Goal: Transaction & Acquisition: Purchase product/service

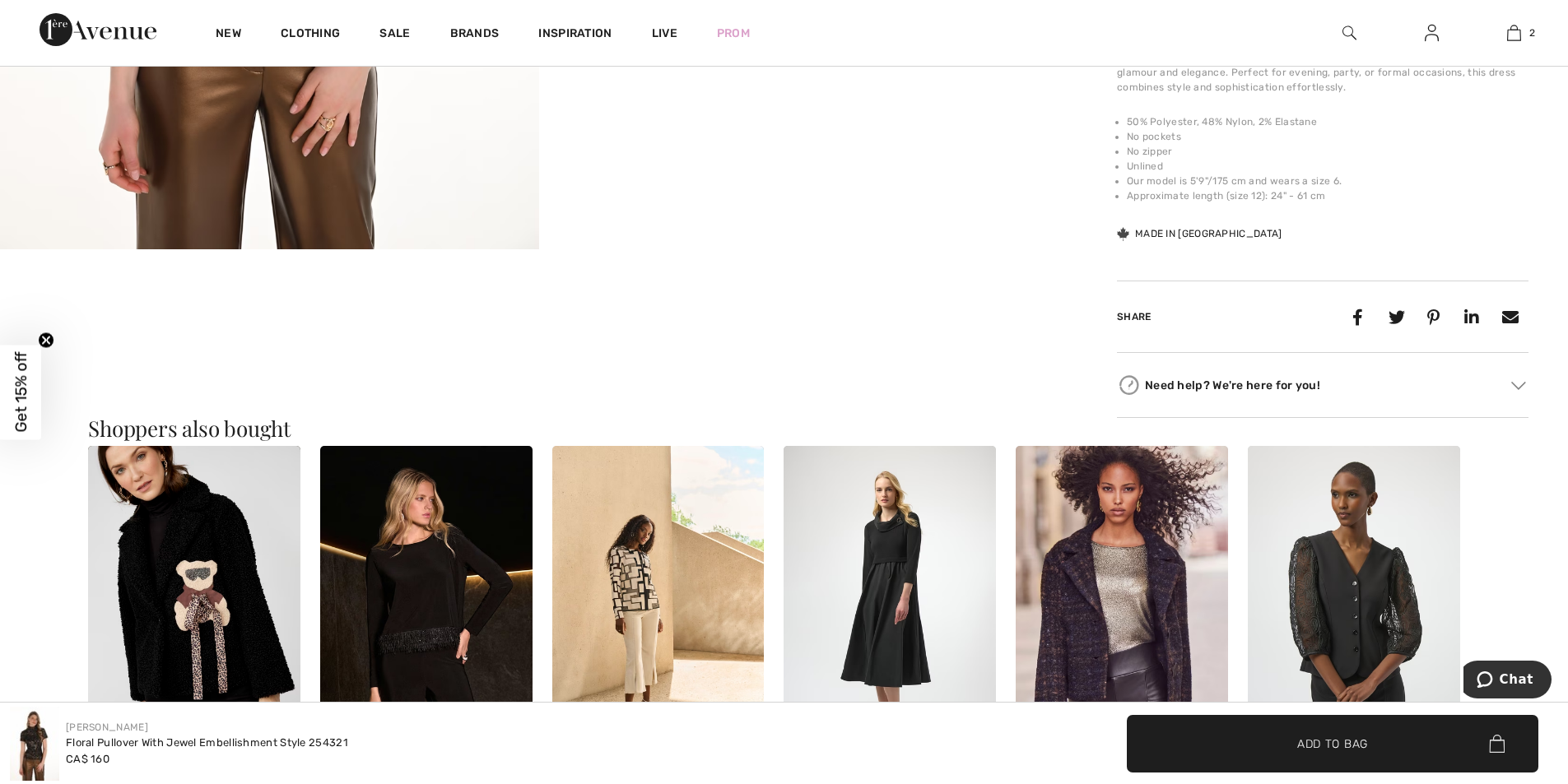
scroll to position [658, 0]
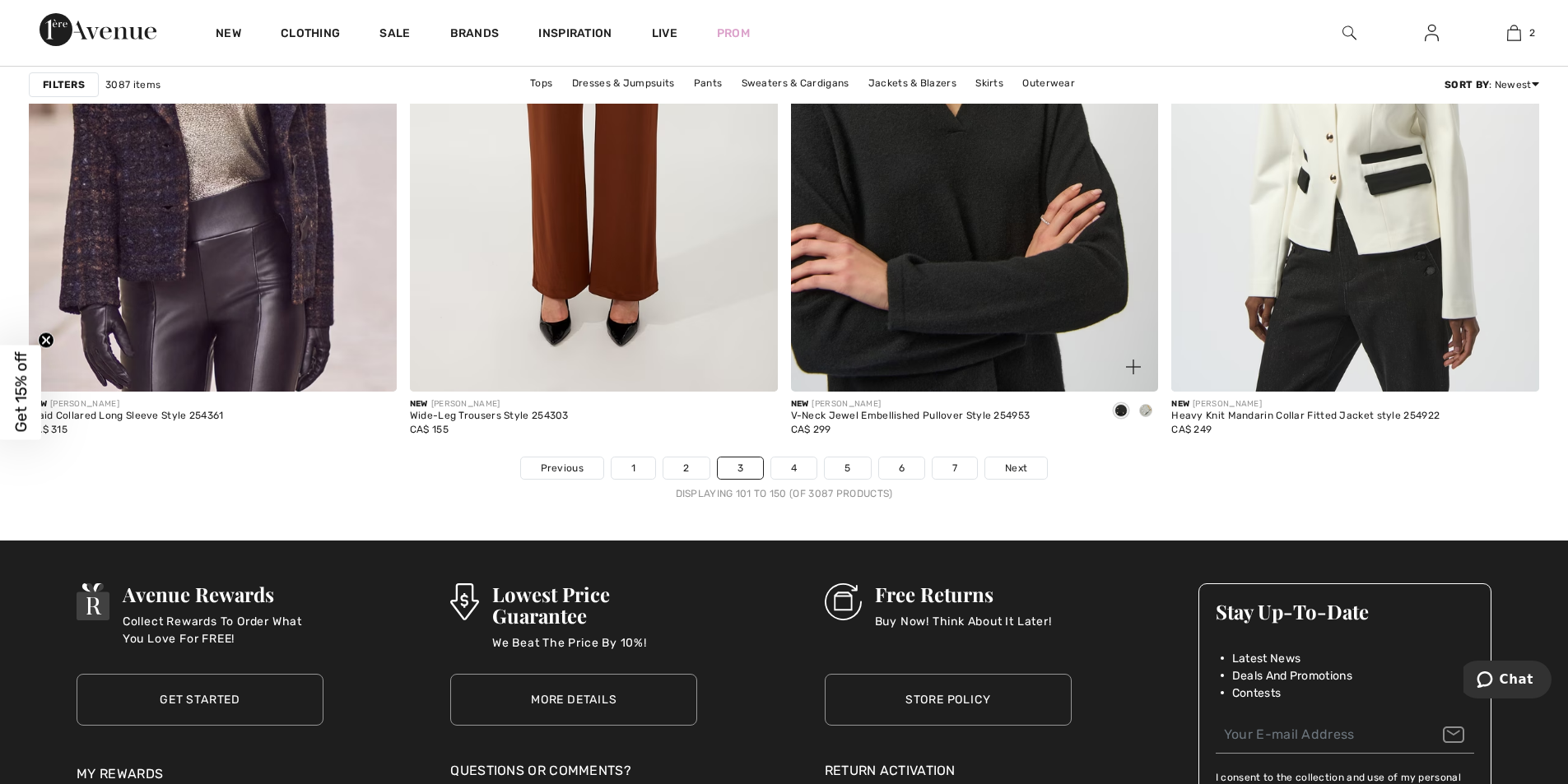
scroll to position [9379, 0]
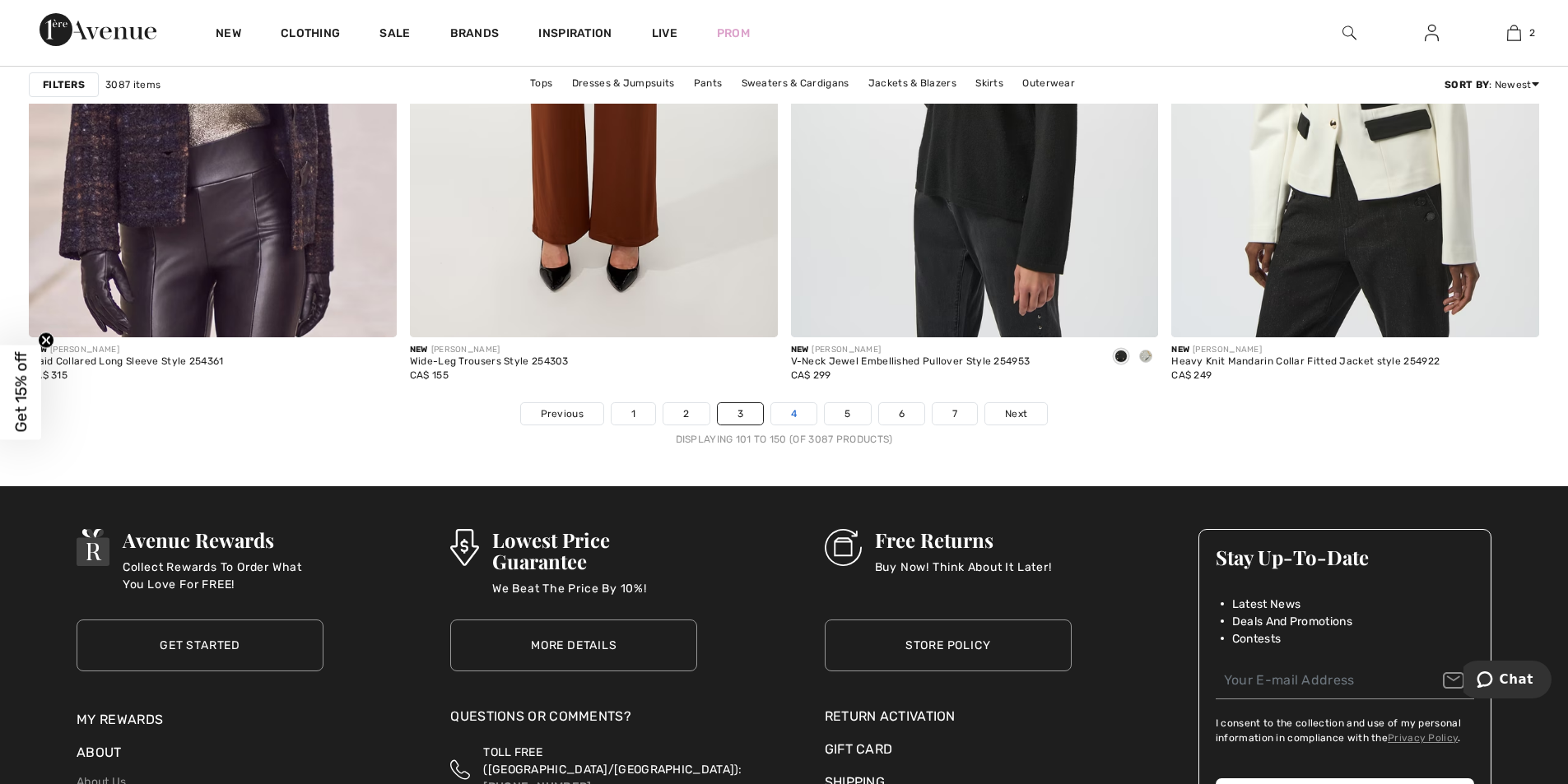
click at [797, 415] on link "4" at bounding box center [794, 414] width 45 height 22
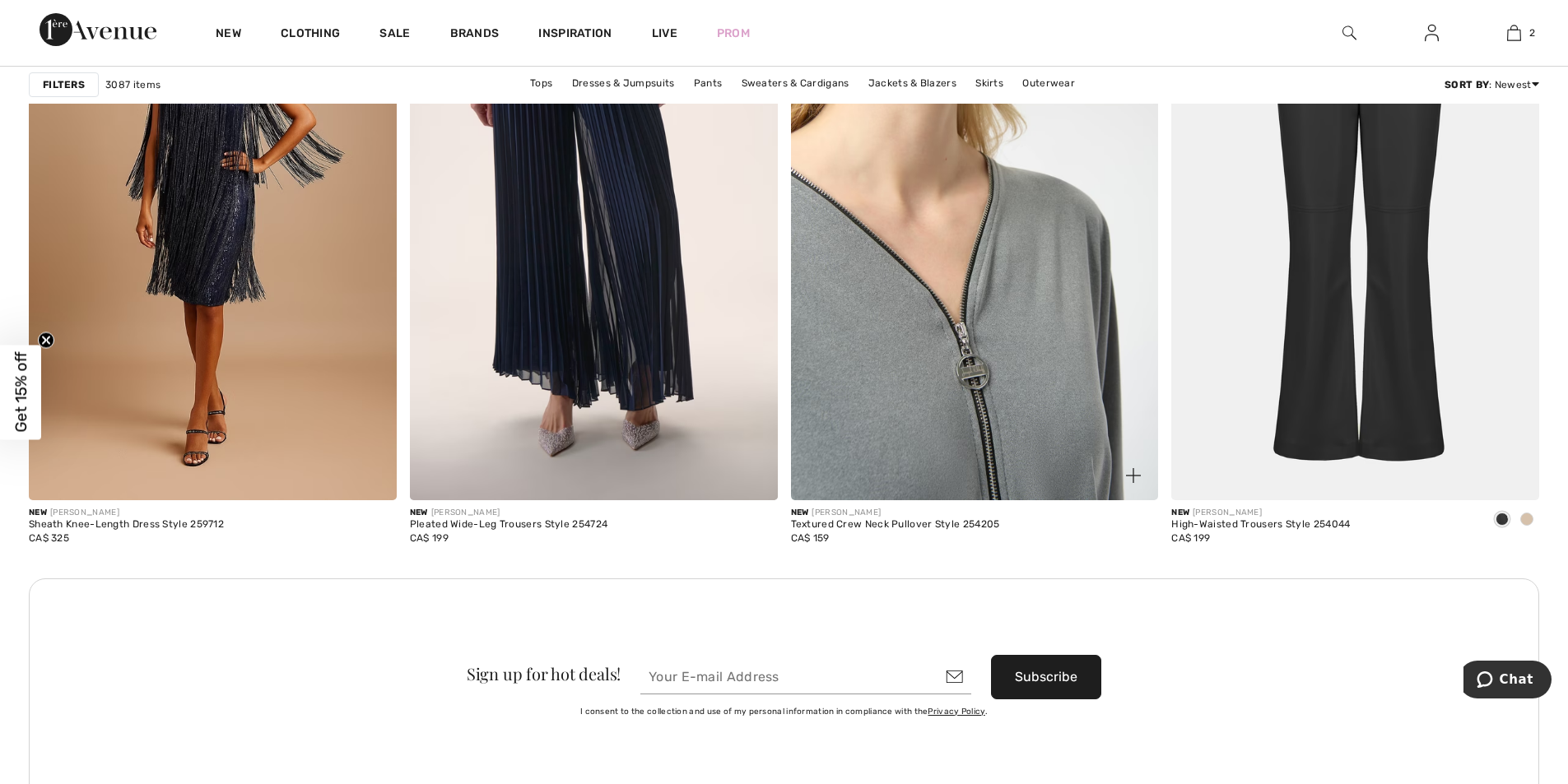
scroll to position [4196, 0]
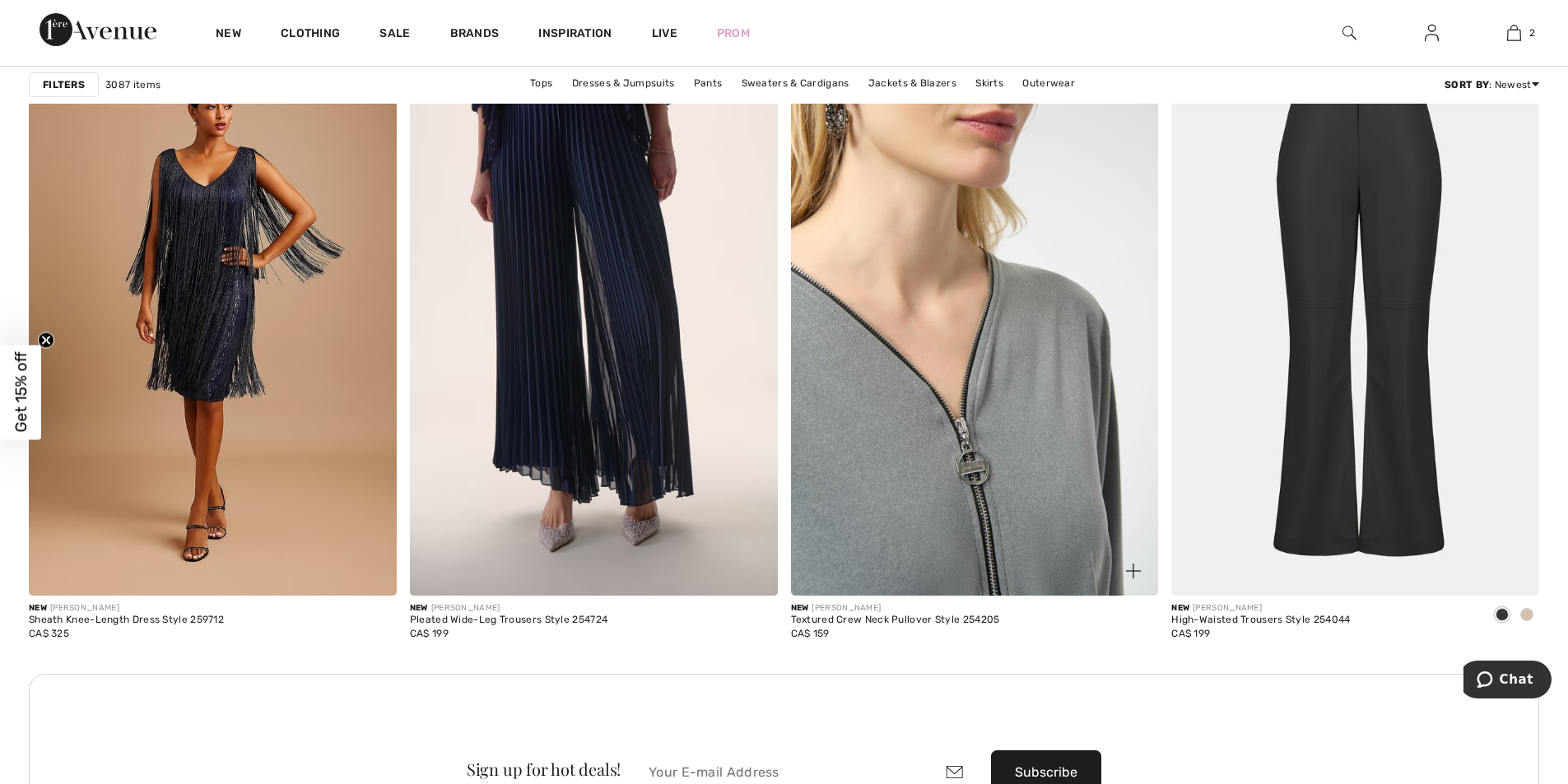
click at [876, 404] on img at bounding box center [975, 320] width 368 height 552
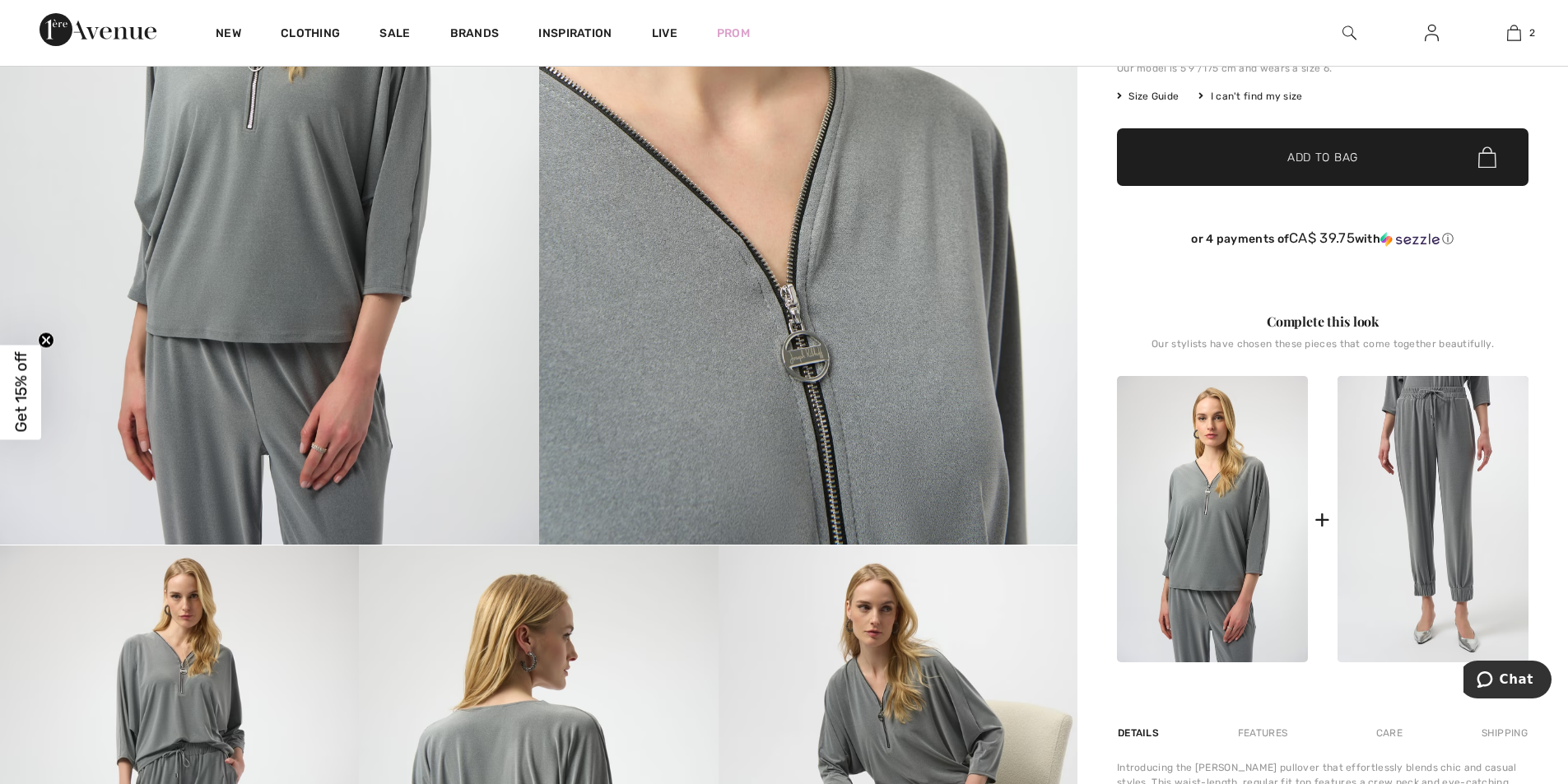
scroll to position [411, 0]
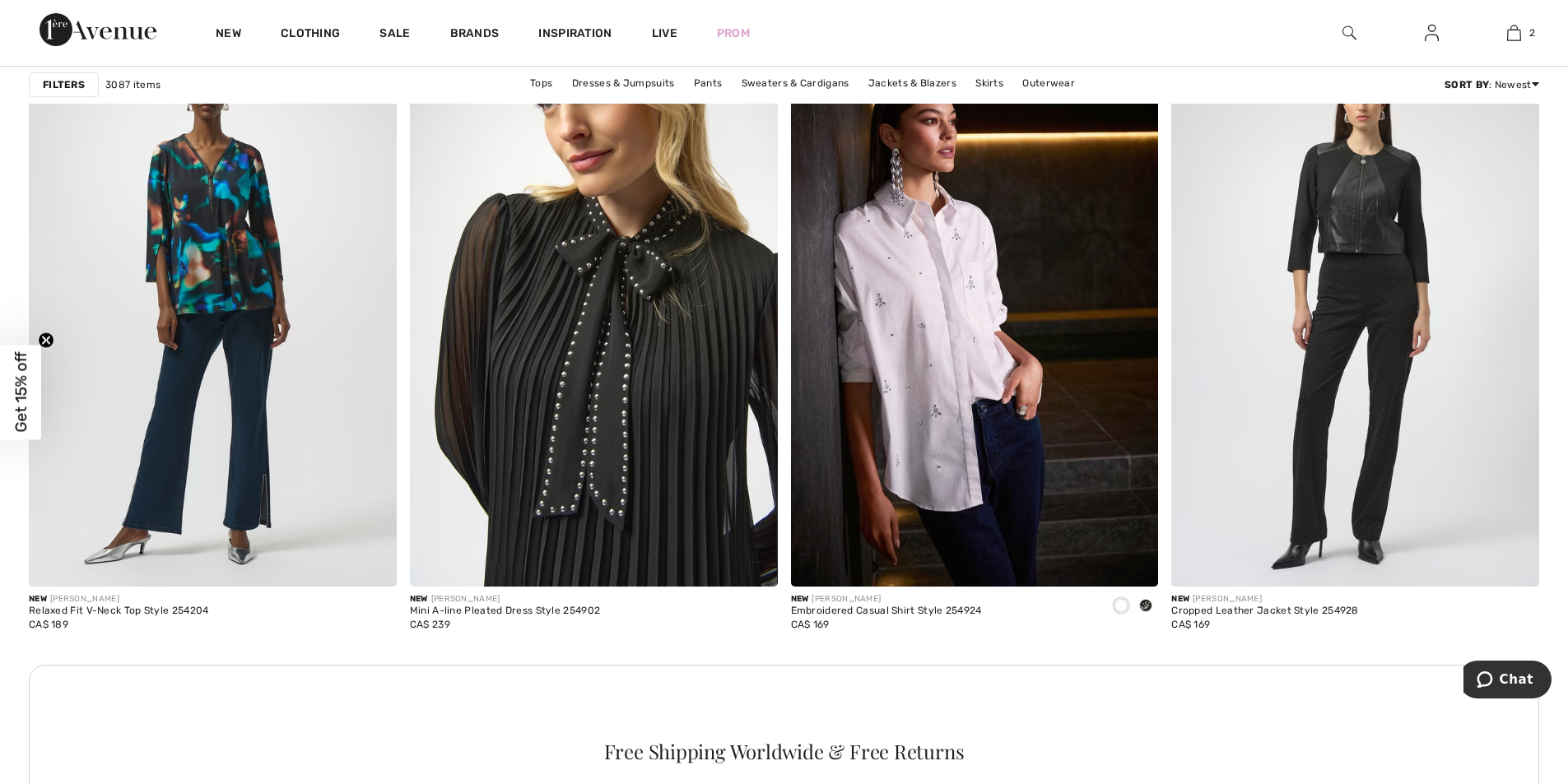
scroll to position [6993, 0]
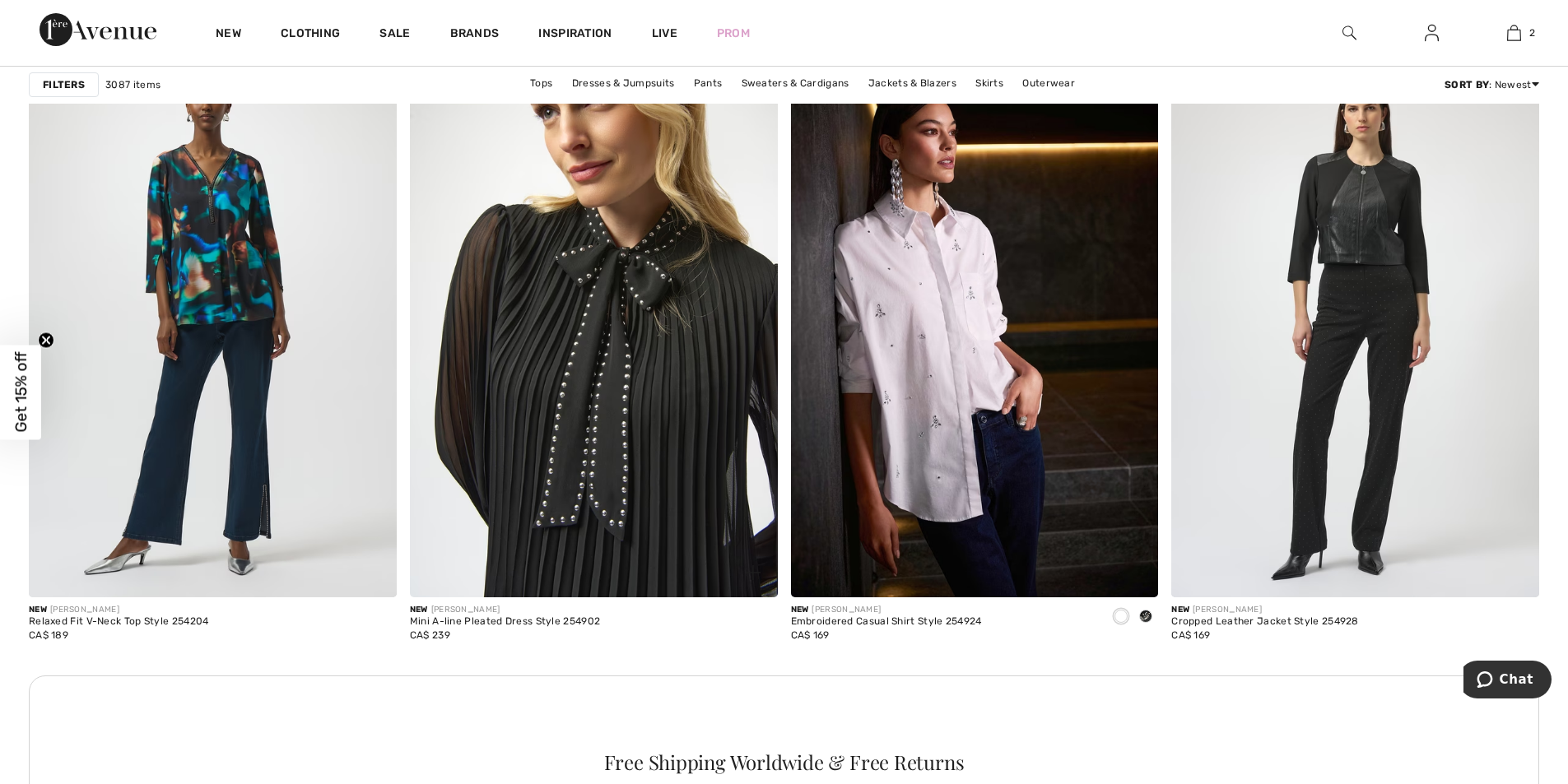
click at [589, 324] on img at bounding box center [594, 322] width 368 height 552
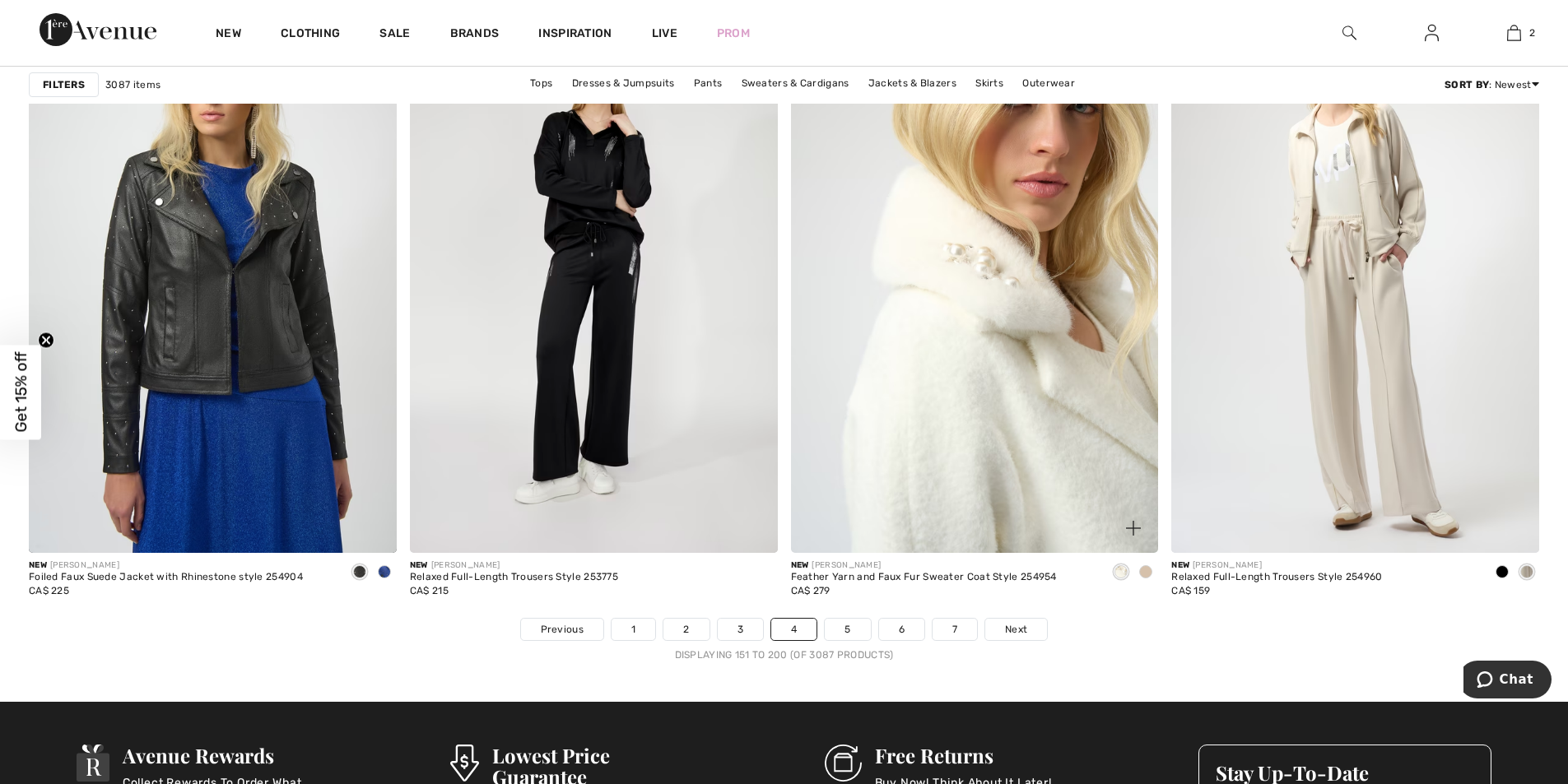
scroll to position [9149, 0]
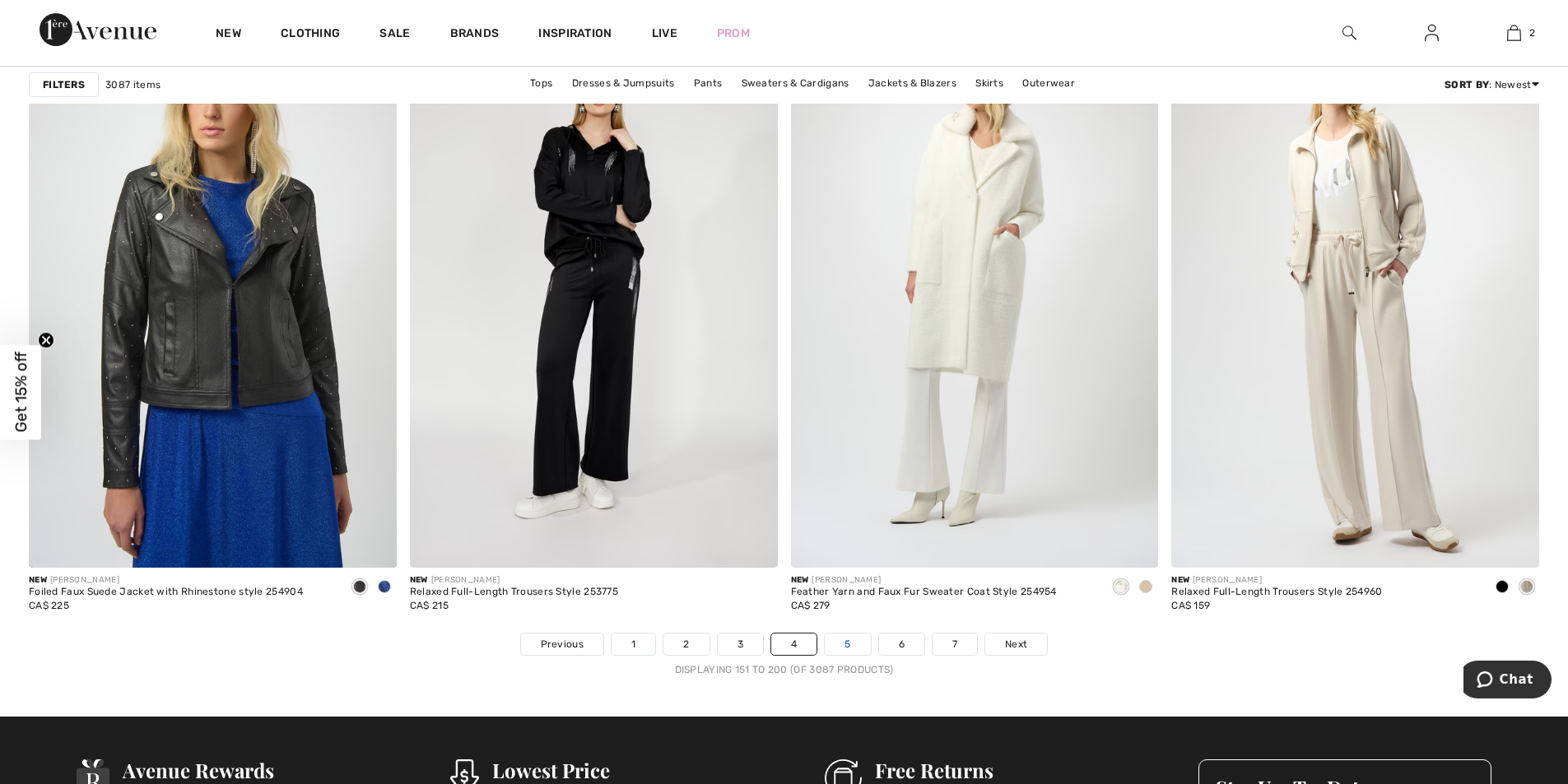
click at [853, 644] on link "5" at bounding box center [848, 644] width 45 height 22
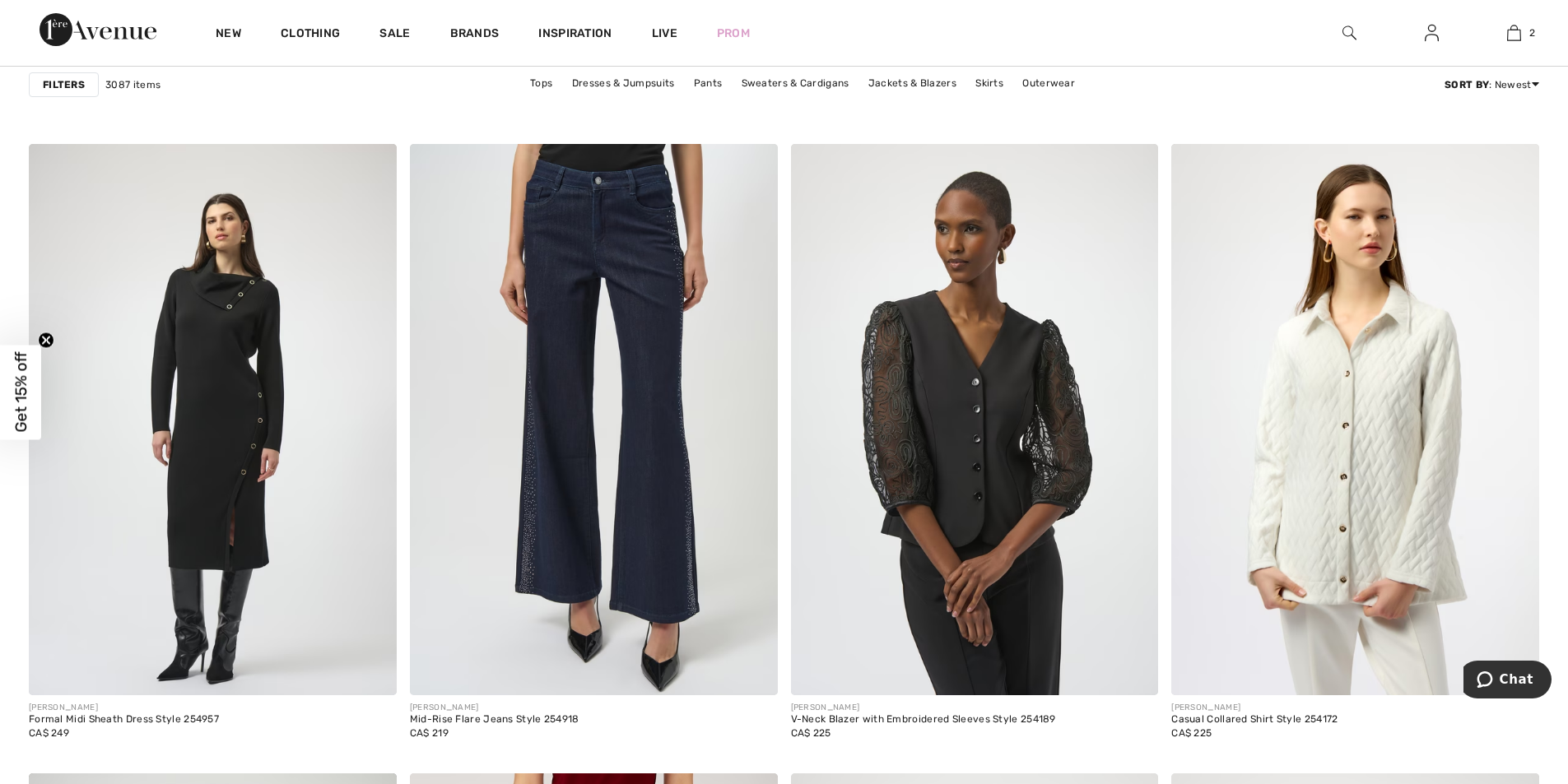
scroll to position [7816, 0]
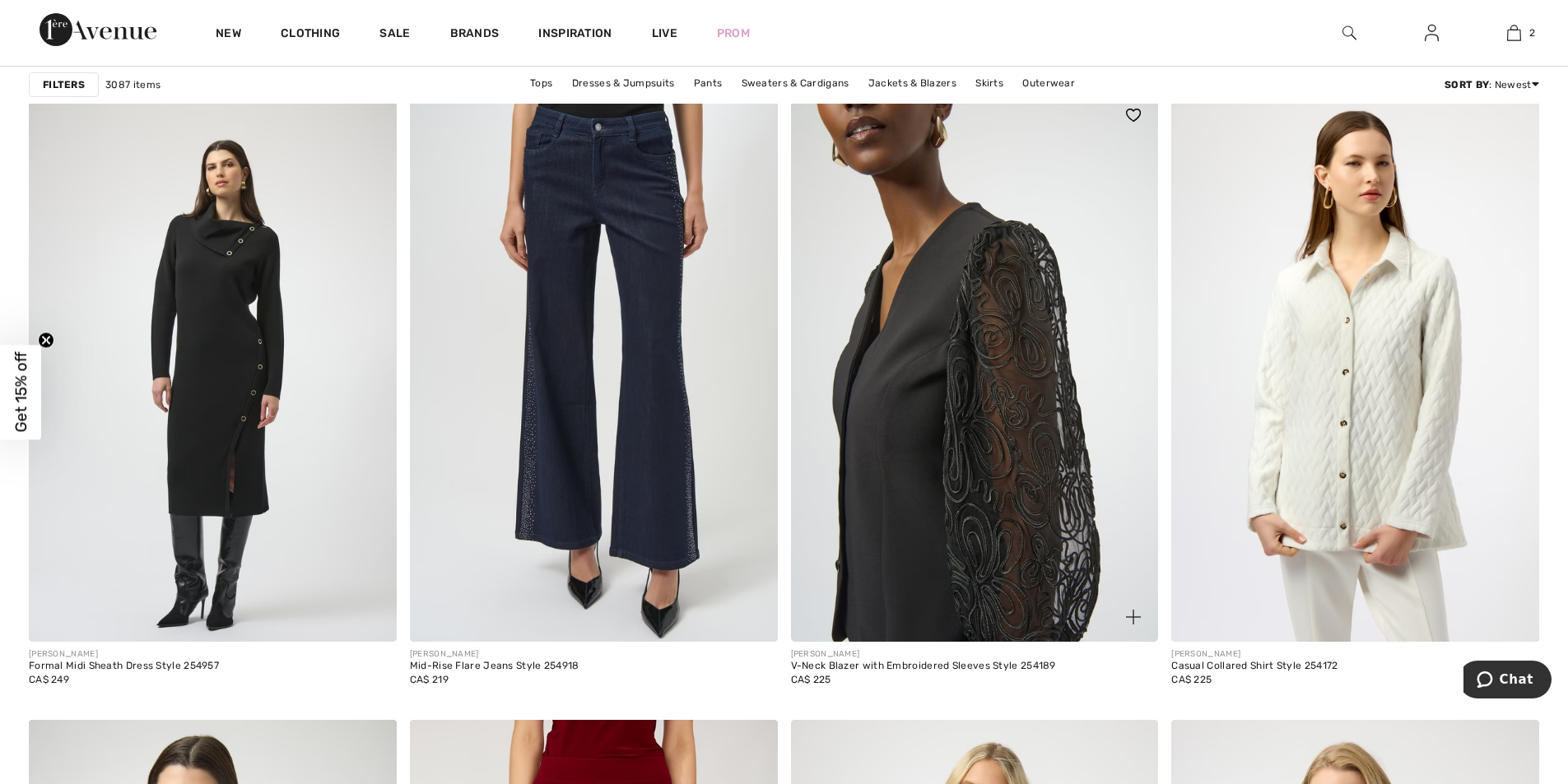
click at [944, 443] on img at bounding box center [975, 366] width 368 height 552
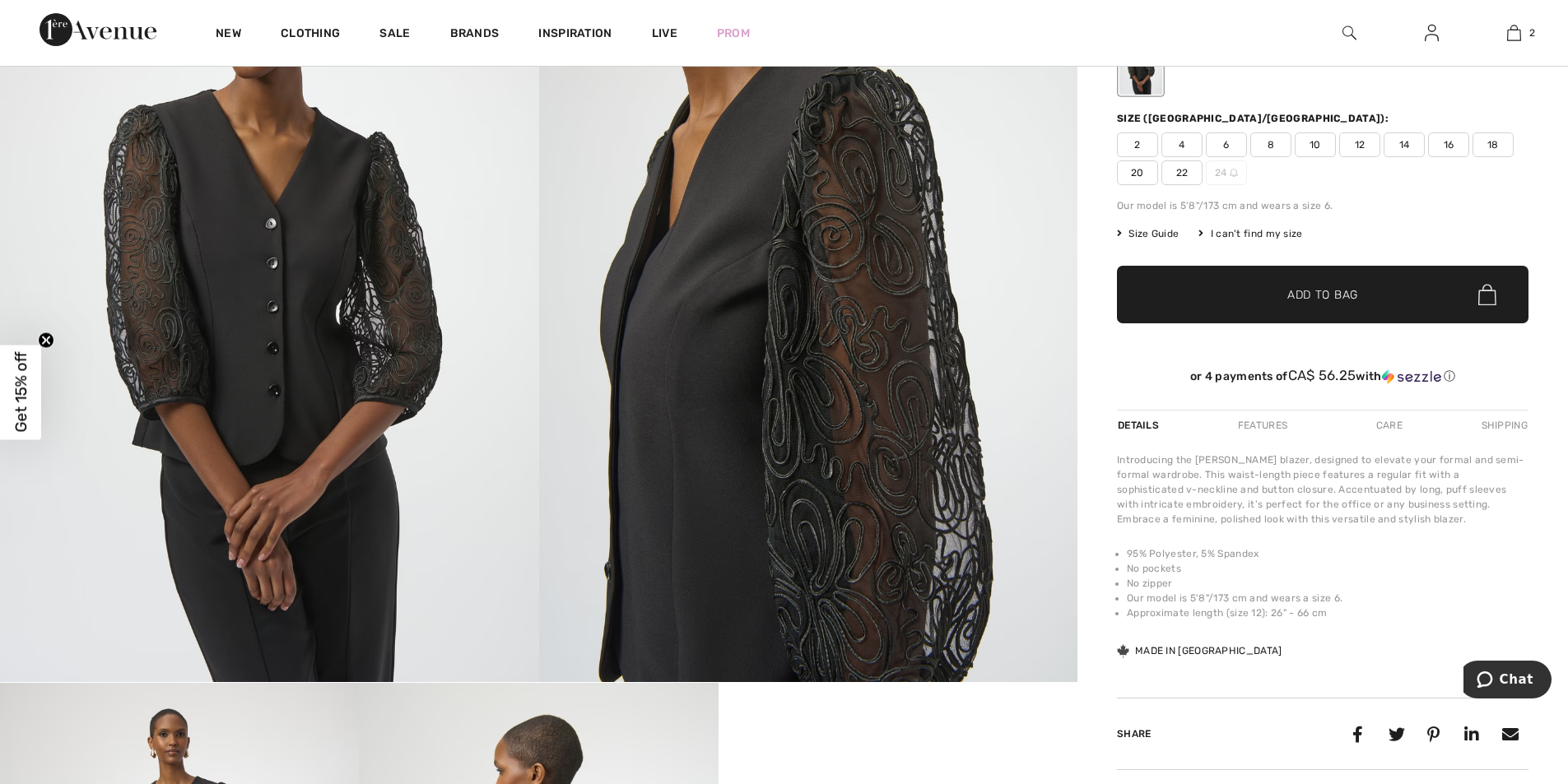
scroll to position [247, 0]
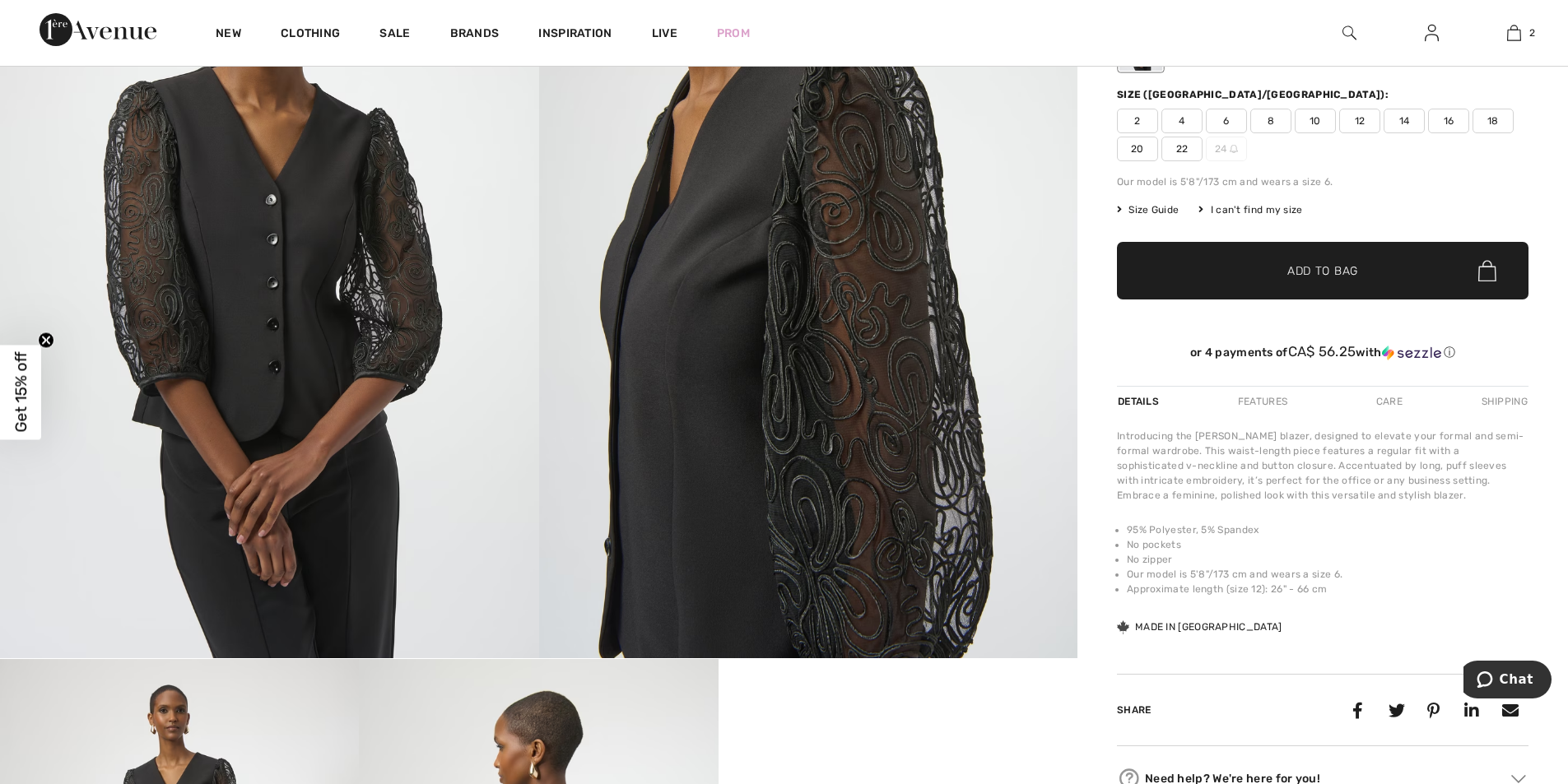
click at [1408, 114] on span "14" at bounding box center [1404, 121] width 41 height 24
click at [1342, 266] on span "Add to Bag" at bounding box center [1323, 271] width 71 height 17
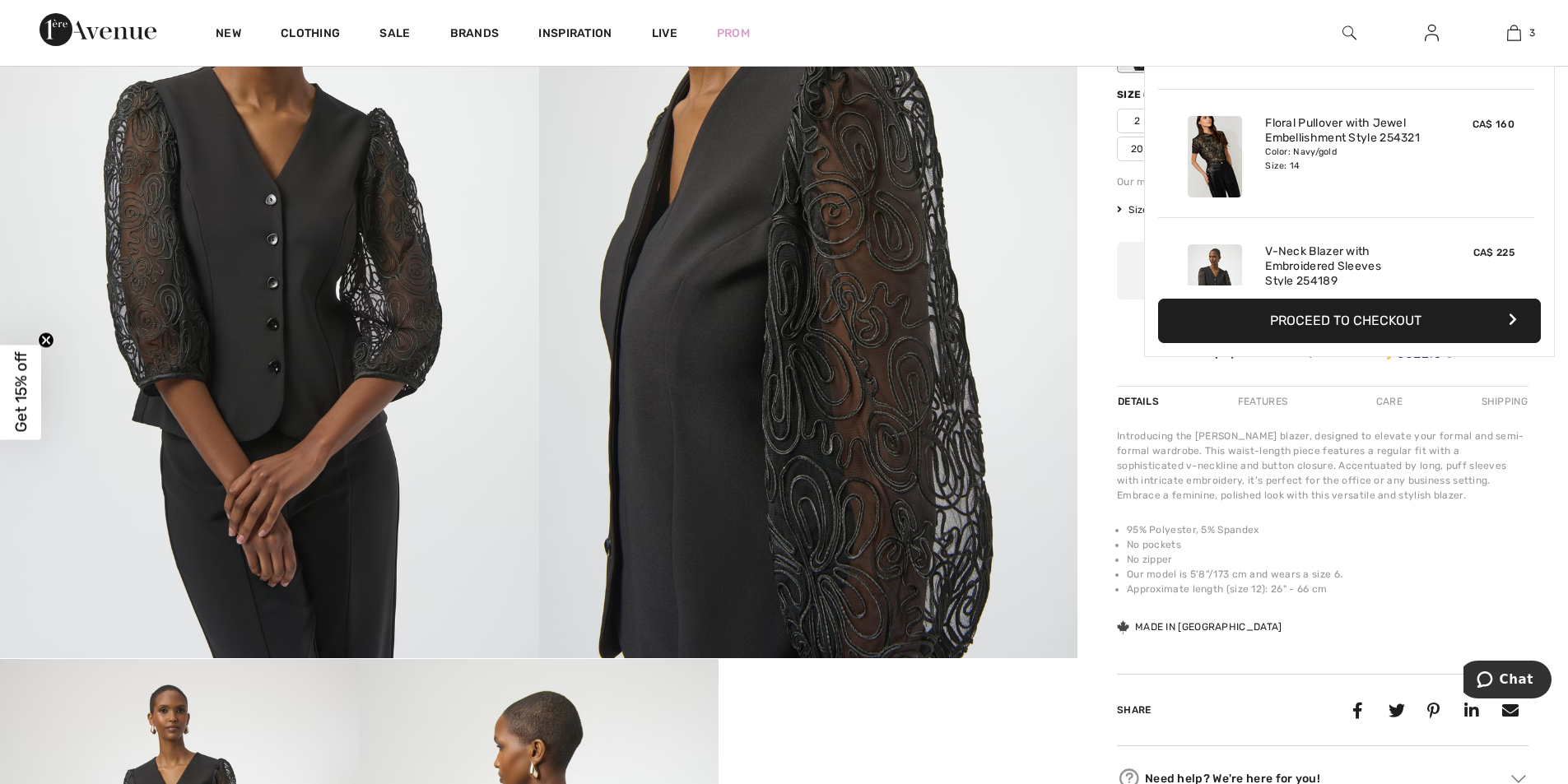
scroll to position [180, 0]
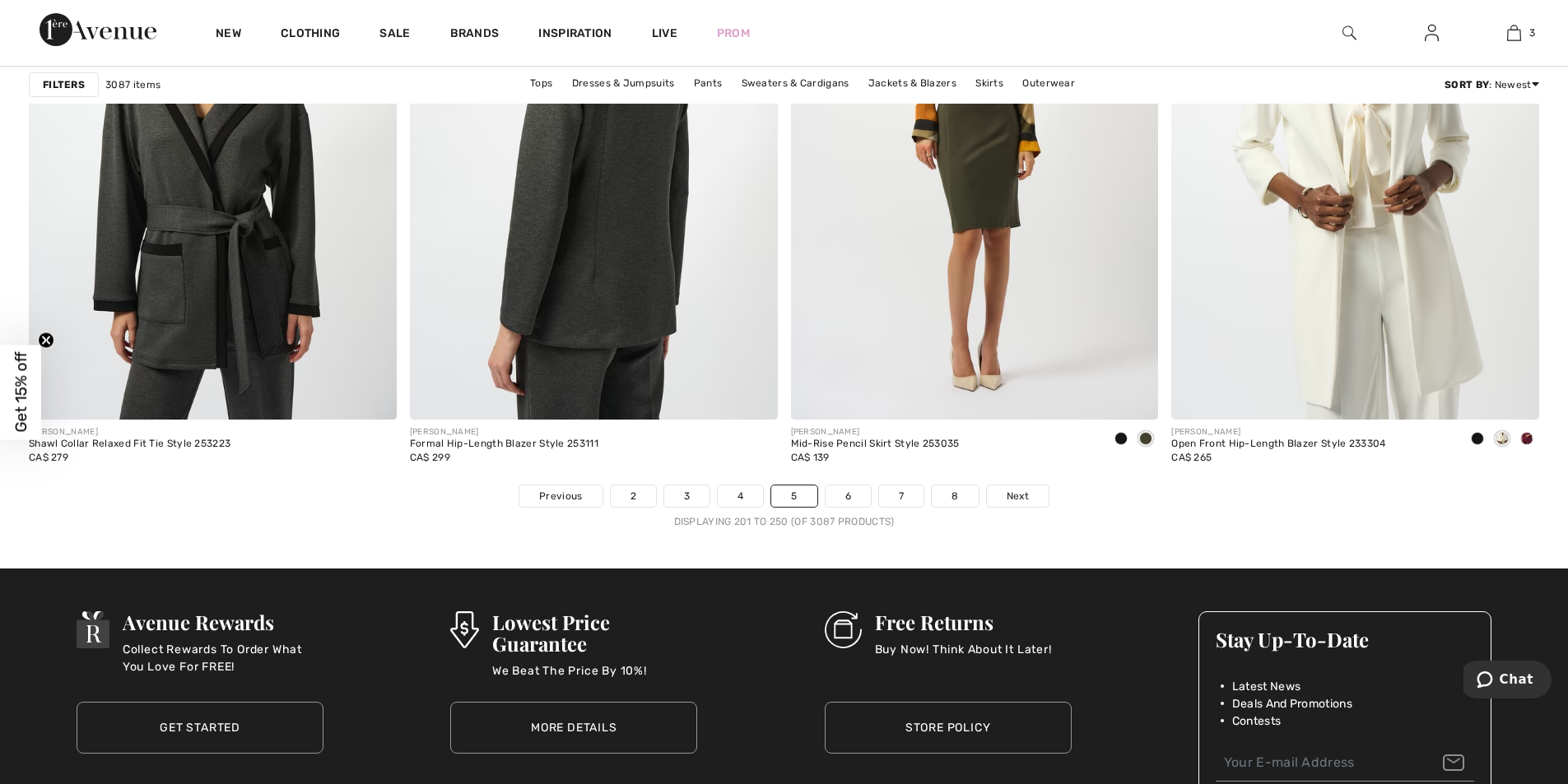
scroll to position [9461, 0]
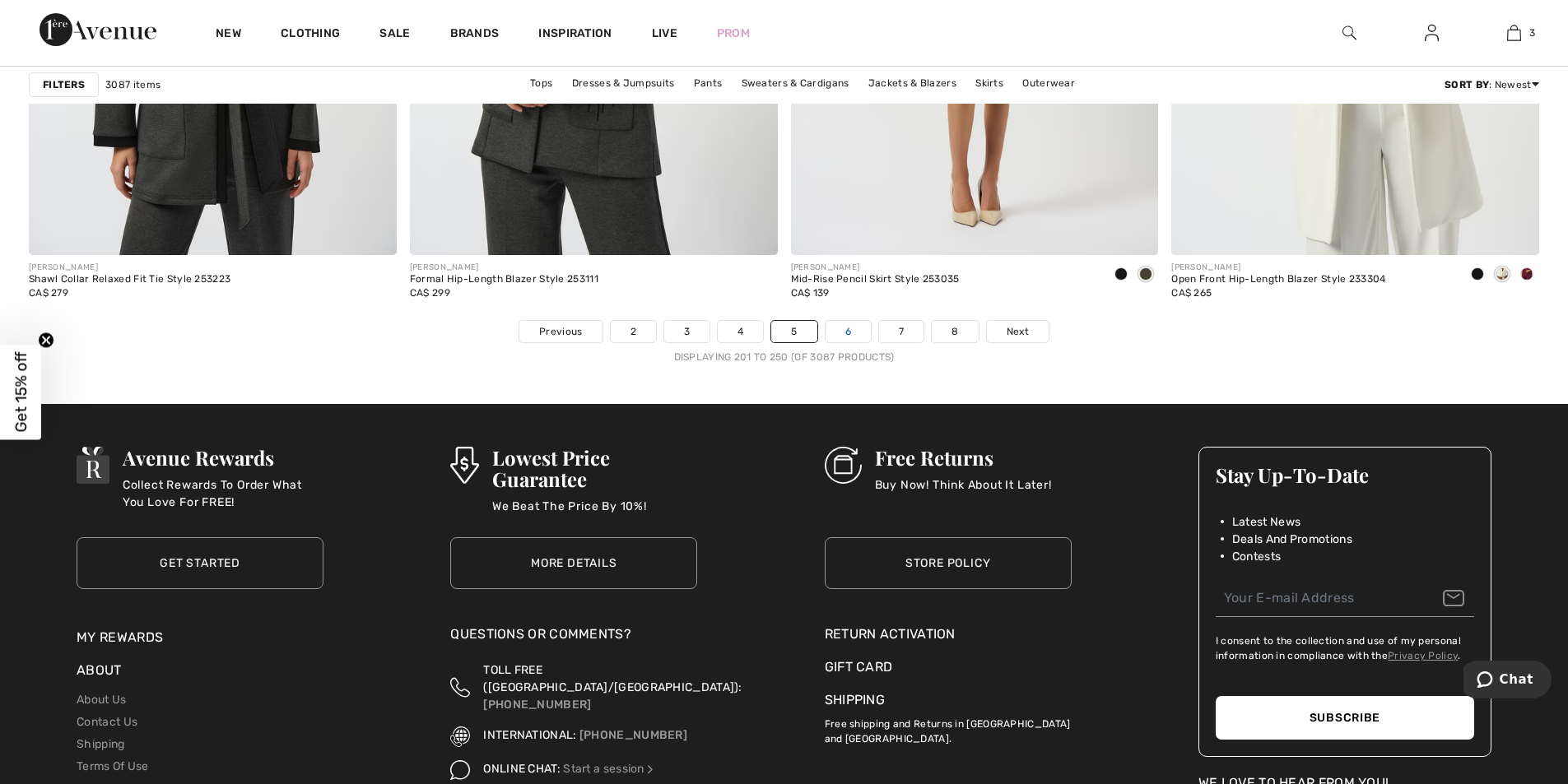
click at [844, 336] on link "6" at bounding box center [848, 331] width 45 height 22
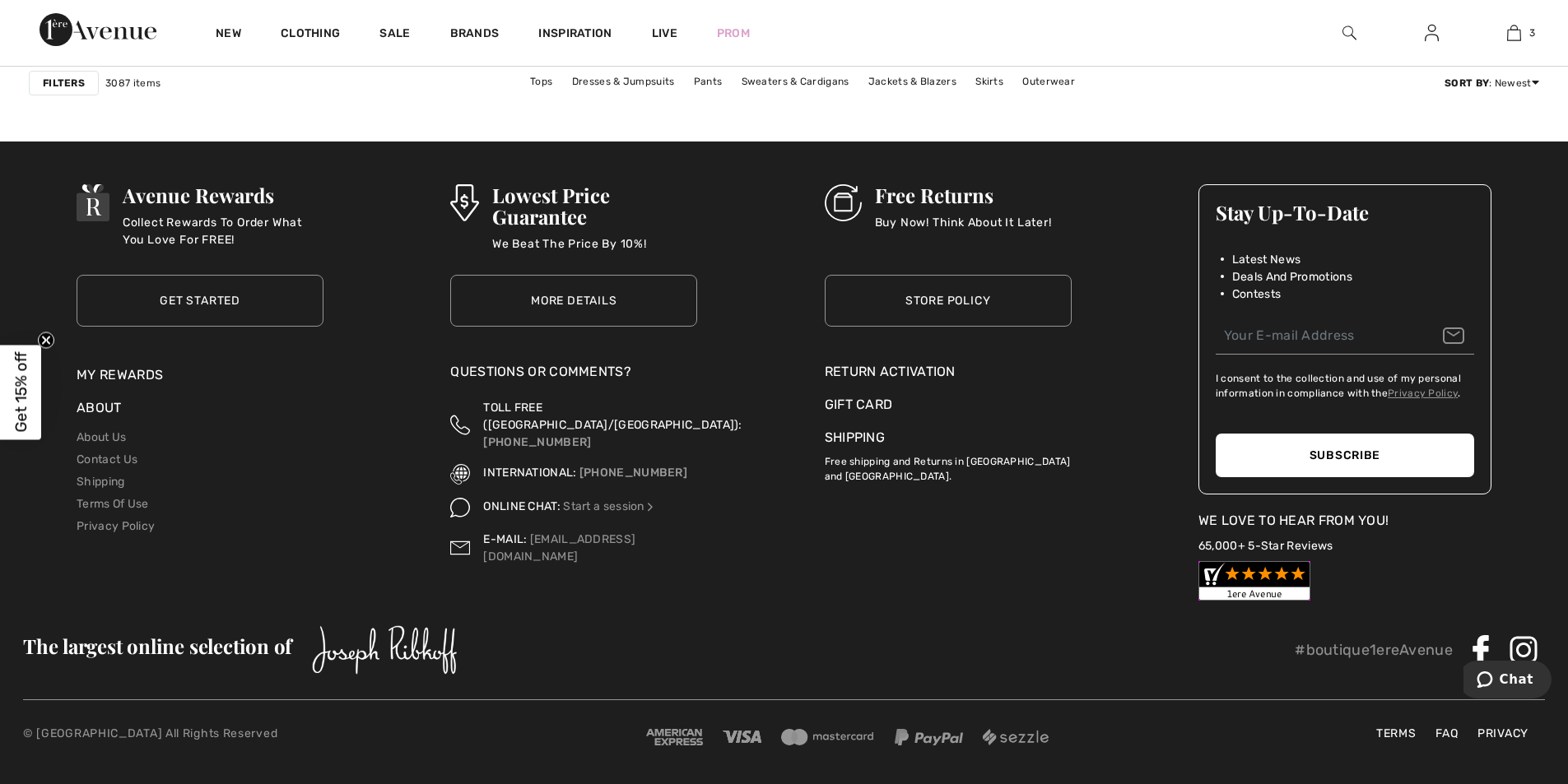
scroll to position [9725, 0]
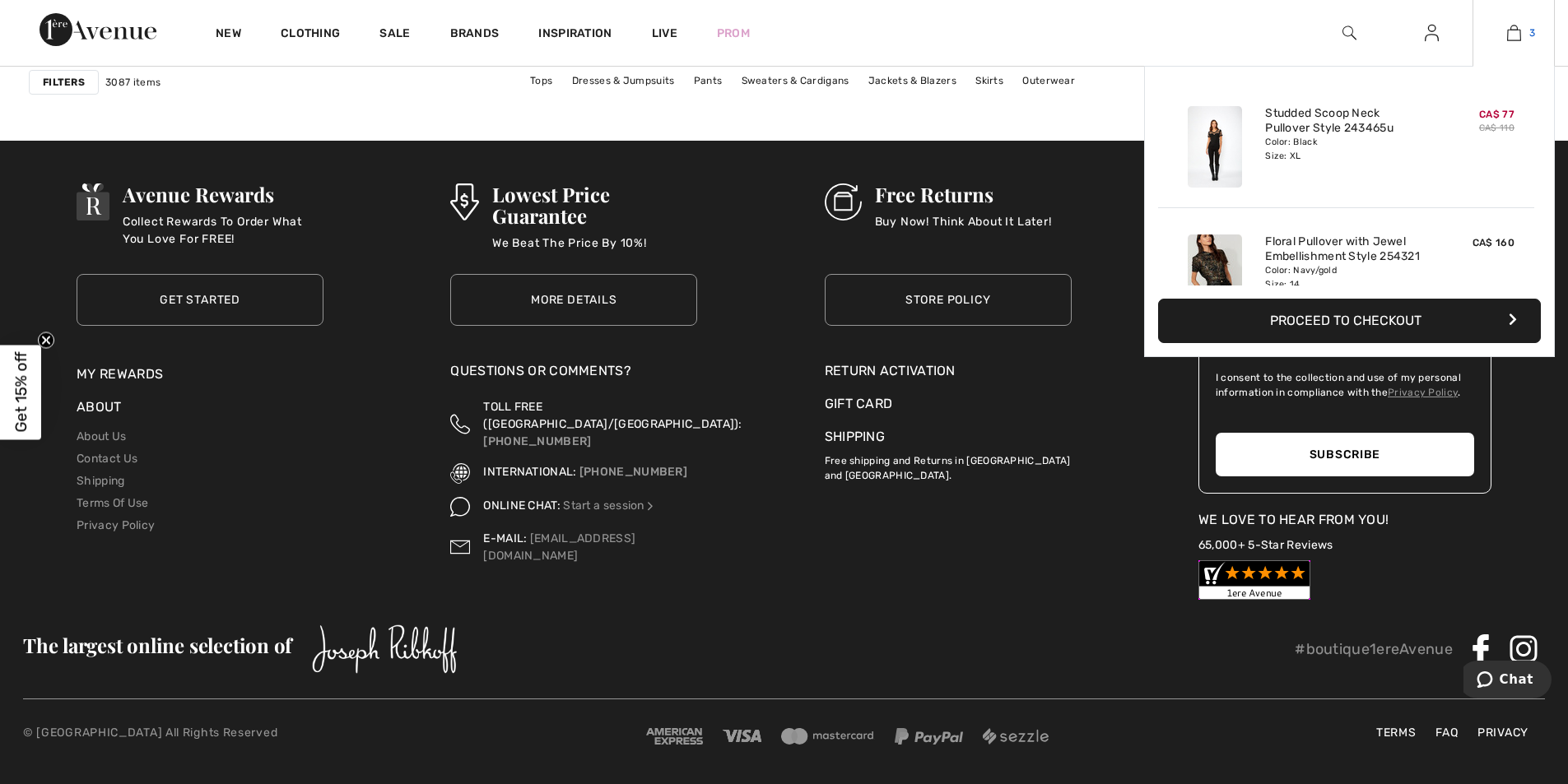
click at [1512, 29] on img at bounding box center [1514, 33] width 14 height 20
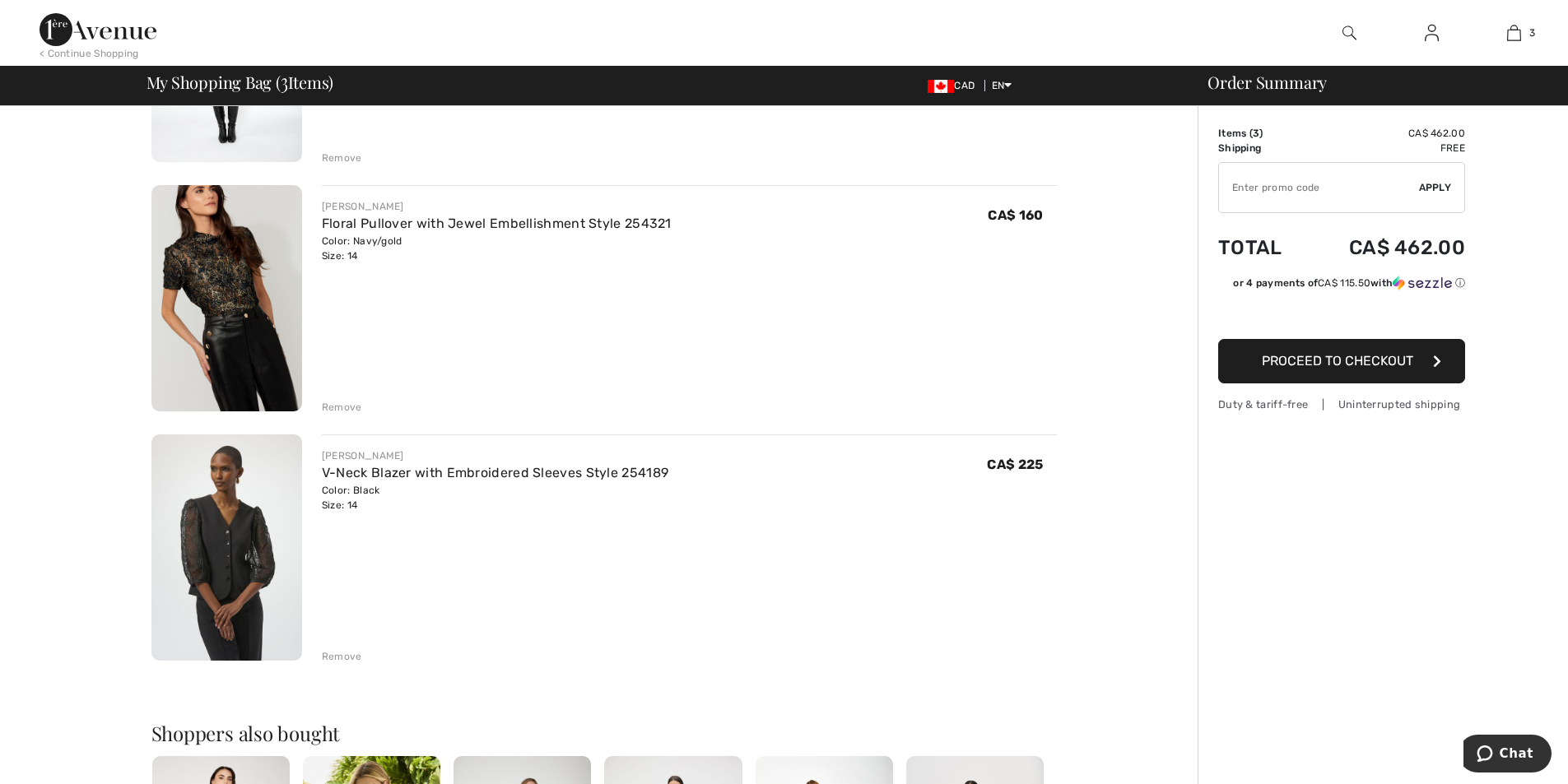
scroll to position [329, 0]
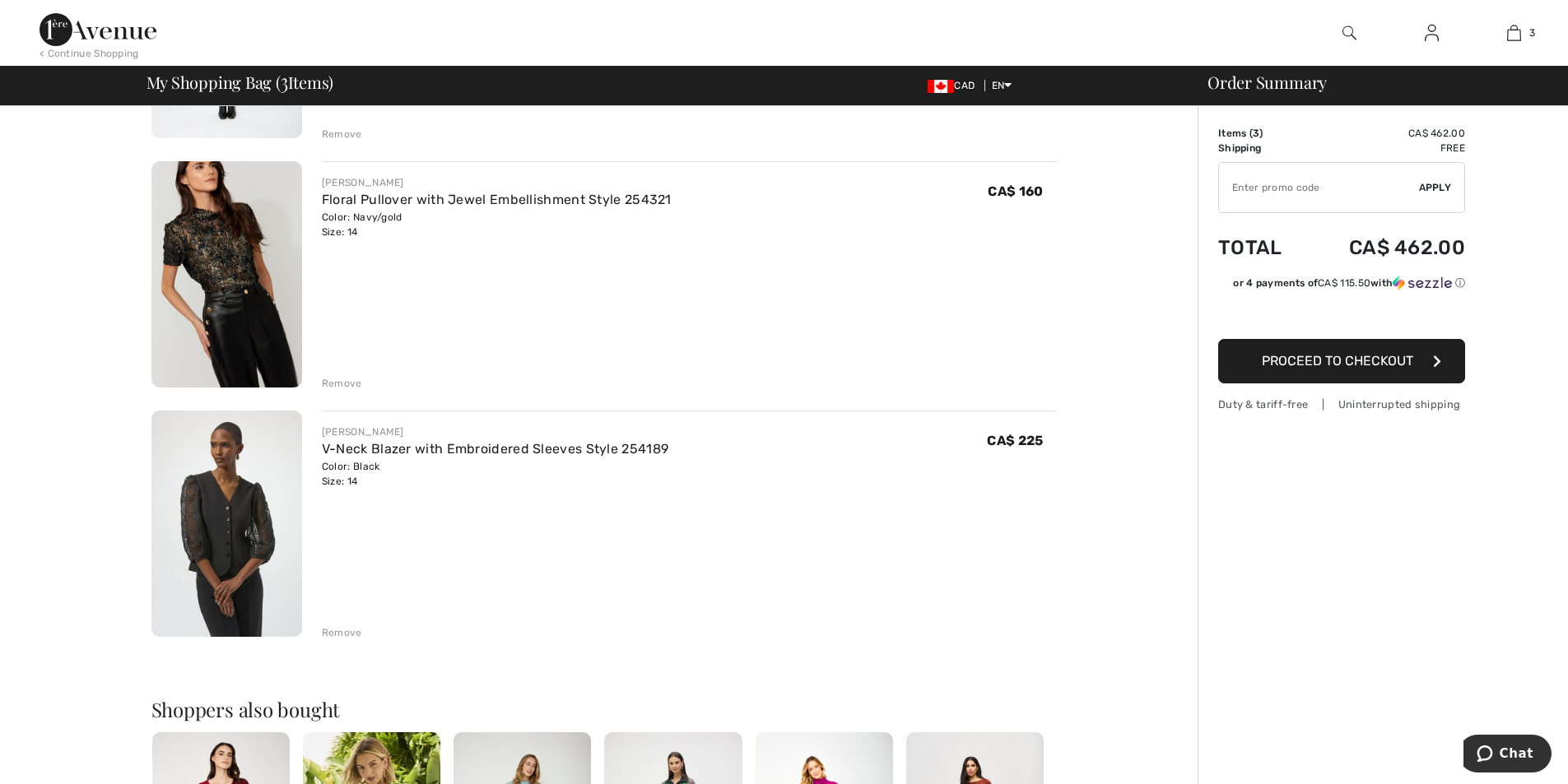
click at [329, 627] on div "Remove" at bounding box center [342, 632] width 40 height 15
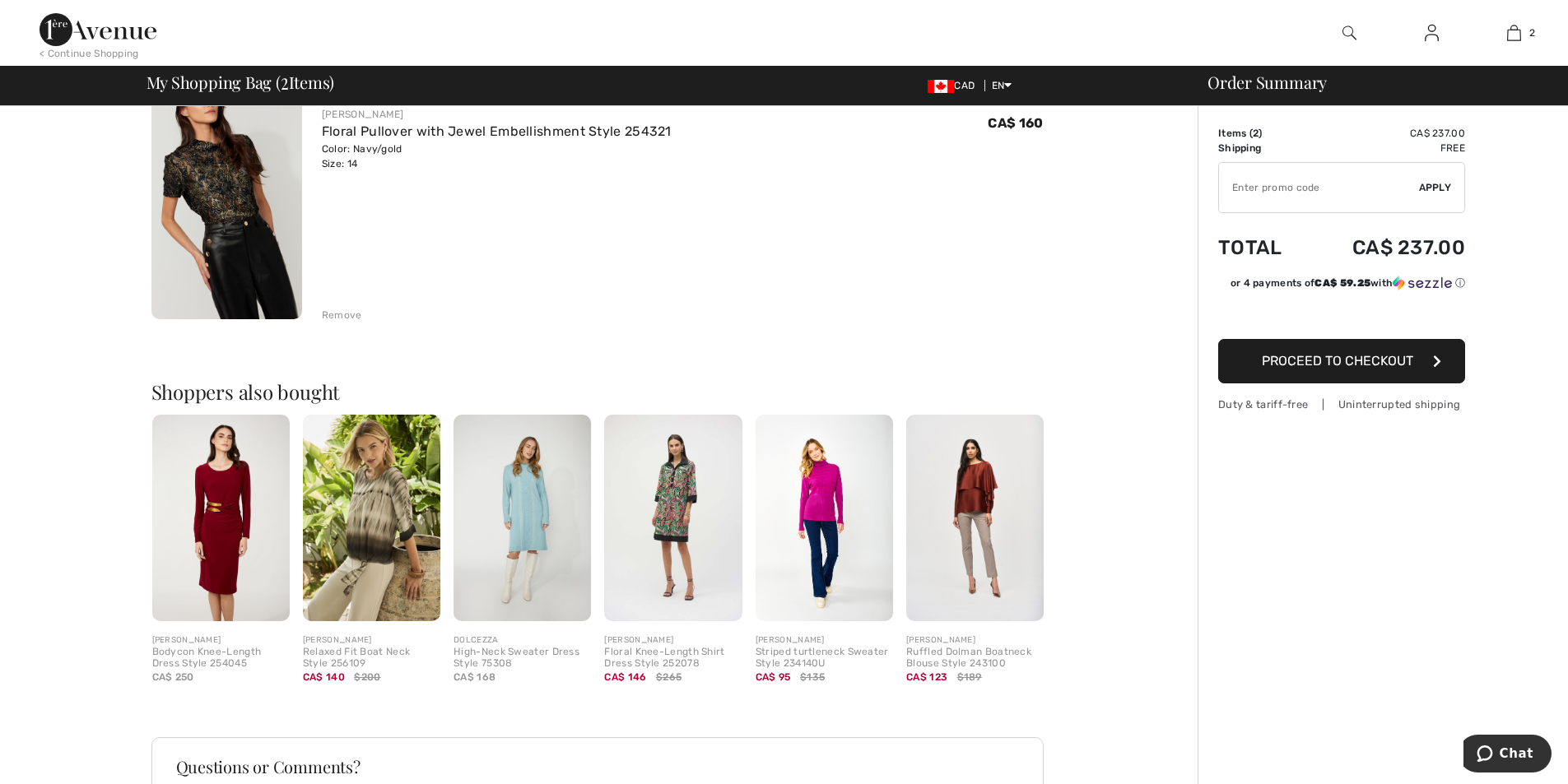
scroll to position [493, 0]
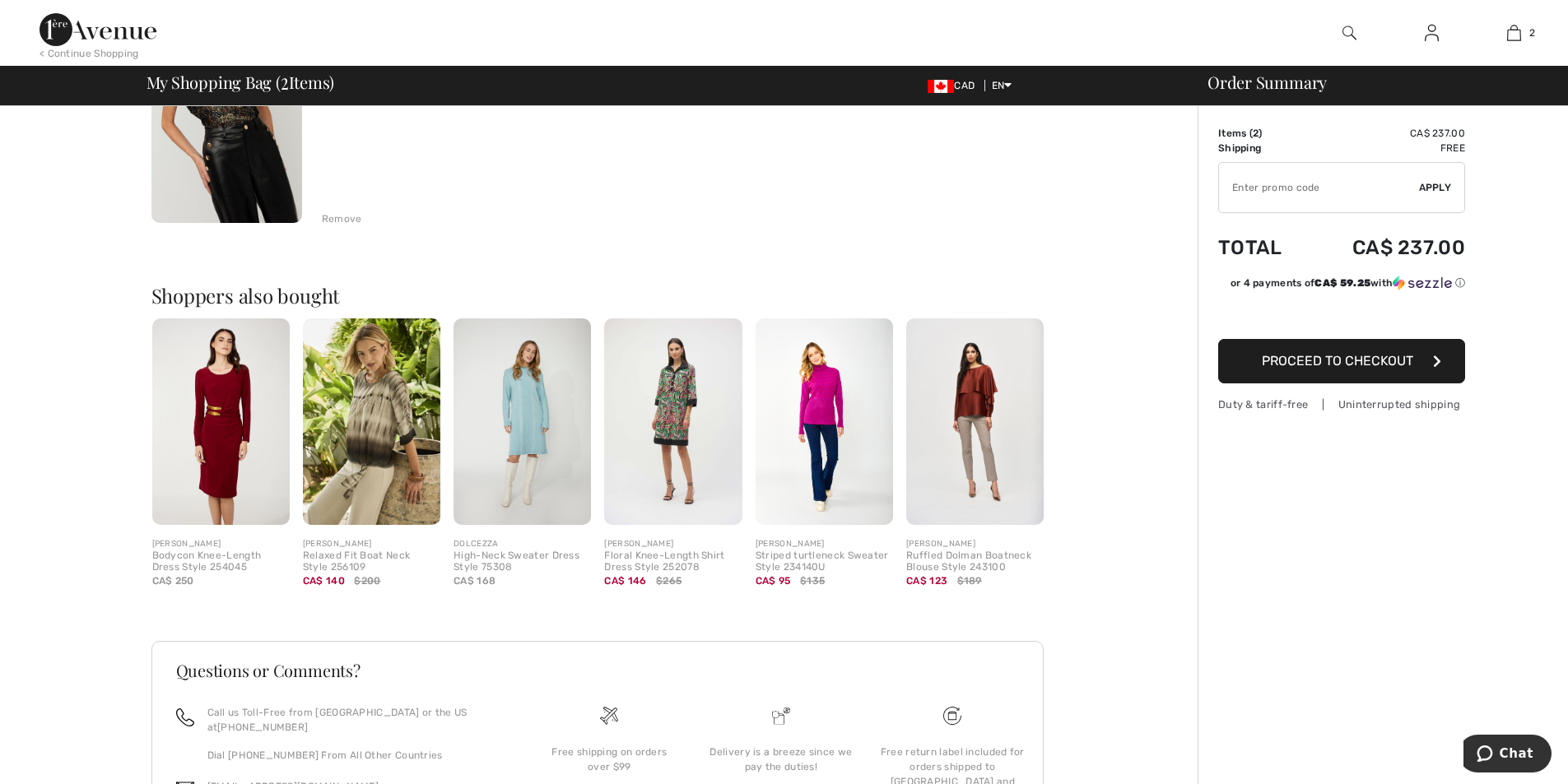
click at [982, 398] on img at bounding box center [974, 421] width 137 height 206
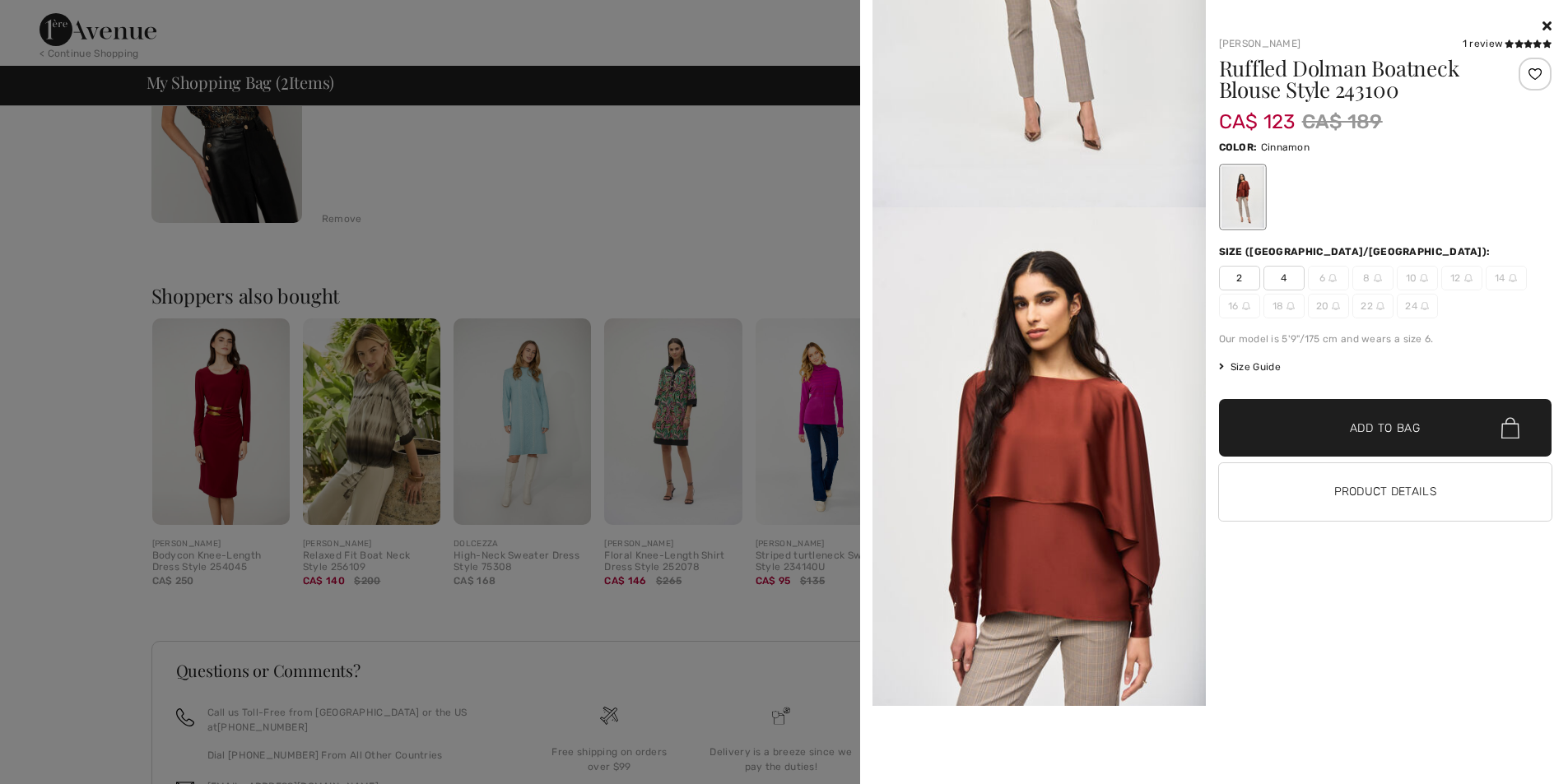
scroll to position [576, 0]
